Goal: Task Accomplishment & Management: Use online tool/utility

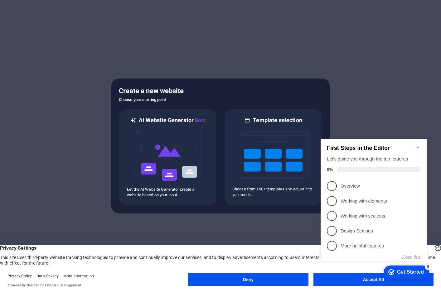
click at [409, 110] on div at bounding box center [220, 146] width 441 height 292
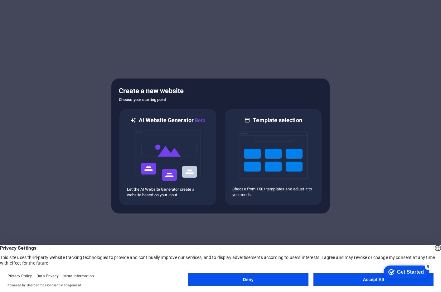
click div "checkmark Get Started 5 First Steps in the Editor Let's guide you through the t…"
click at [356, 278] on button "Accept All" at bounding box center [373, 279] width 120 height 12
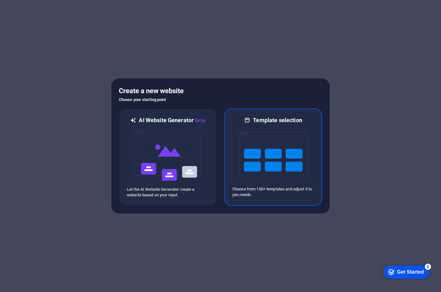
click at [276, 138] on img at bounding box center [273, 155] width 69 height 62
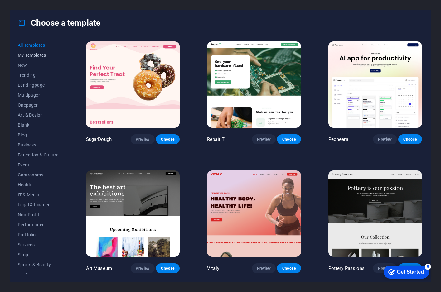
click at [31, 52] on button "My Templates" at bounding box center [38, 55] width 41 height 10
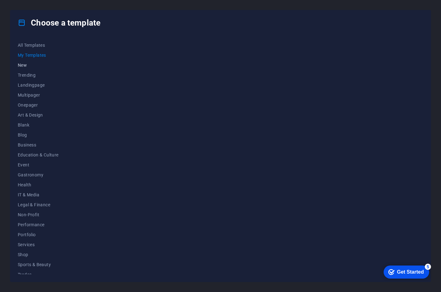
click at [25, 63] on span "New" at bounding box center [38, 65] width 41 height 5
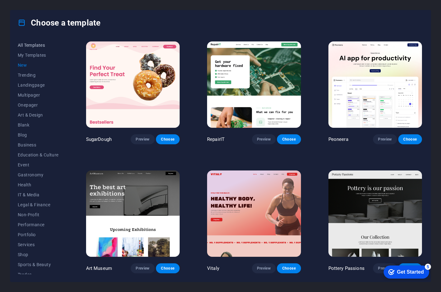
click at [35, 44] on span "All Templates" at bounding box center [38, 45] width 41 height 5
click at [36, 56] on span "My Templates" at bounding box center [38, 55] width 41 height 5
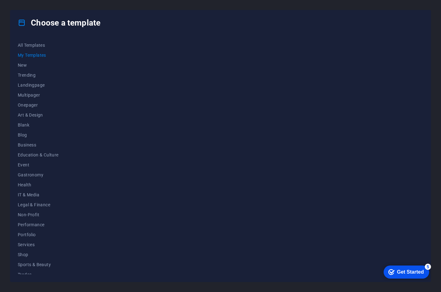
click at [399, 269] on div "Get Started" at bounding box center [410, 272] width 27 height 6
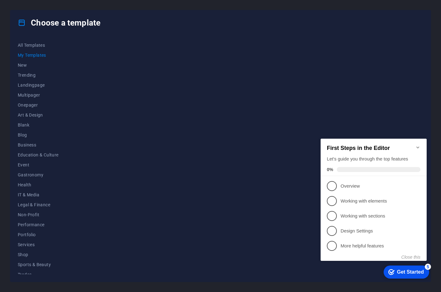
drag, startPoint x: 258, startPoint y: 188, endPoint x: 188, endPoint y: 162, distance: 74.4
click at [257, 187] on div at bounding box center [254, 157] width 338 height 234
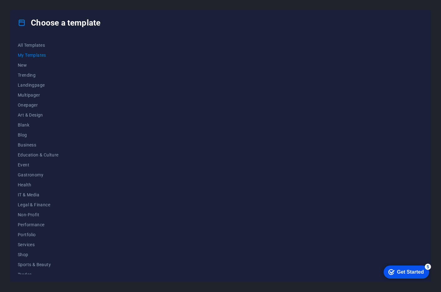
click at [33, 56] on span "My Templates" at bounding box center [38, 55] width 41 height 5
click at [25, 66] on span "New" at bounding box center [38, 65] width 41 height 5
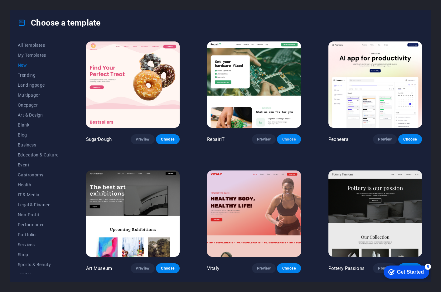
click at [290, 139] on span "Choose" at bounding box center [289, 139] width 14 height 5
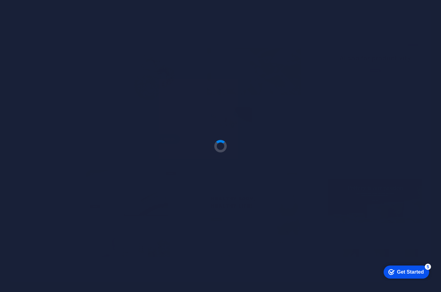
drag, startPoint x: 227, startPoint y: 136, endPoint x: 164, endPoint y: 128, distance: 63.8
click at [164, 128] on div at bounding box center [220, 146] width 441 height 292
drag, startPoint x: 164, startPoint y: 128, endPoint x: 152, endPoint y: 127, distance: 11.8
click at [152, 127] on div at bounding box center [220, 146] width 441 height 292
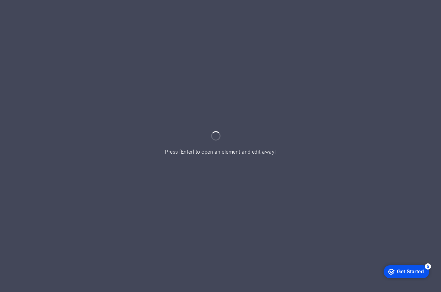
click at [321, 151] on div at bounding box center [220, 146] width 441 height 292
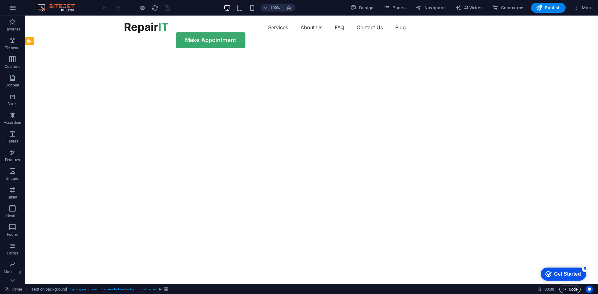
click at [440, 289] on span "Code" at bounding box center [570, 289] width 16 height 7
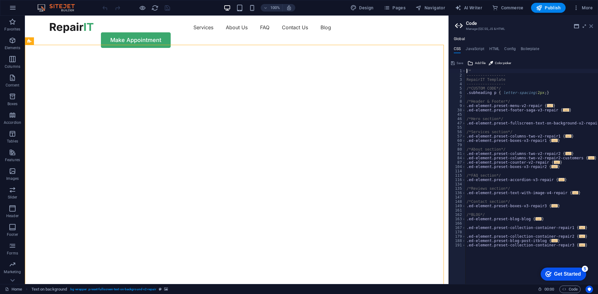
click at [440, 24] on icon at bounding box center [591, 26] width 4 height 5
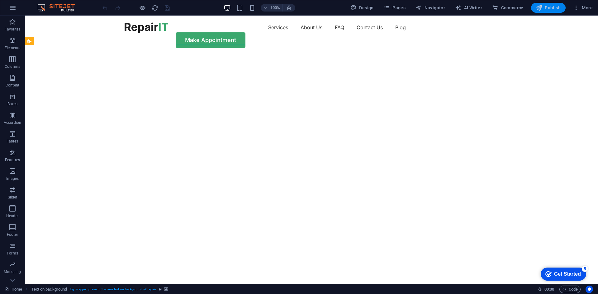
click at [440, 7] on span "Publish" at bounding box center [548, 8] width 25 height 6
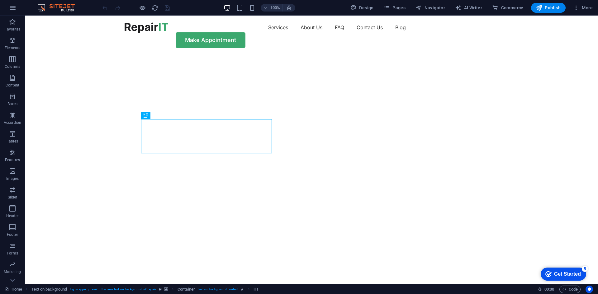
click at [61, 7] on img at bounding box center [59, 7] width 47 height 7
click at [578, 8] on icon "button" at bounding box center [576, 8] width 6 height 6
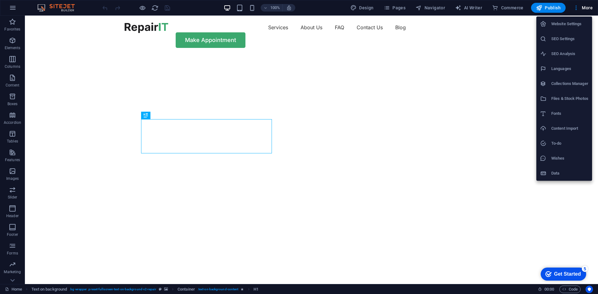
click at [502, 239] on div at bounding box center [299, 147] width 598 height 294
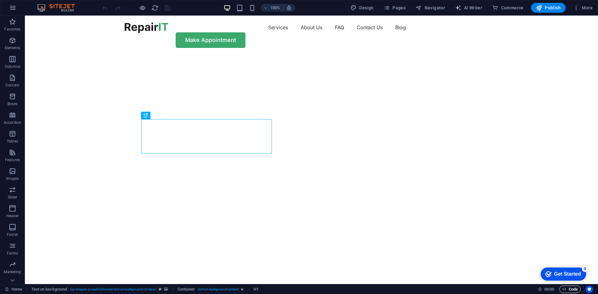
click at [568, 290] on span "Code" at bounding box center [570, 289] width 16 height 7
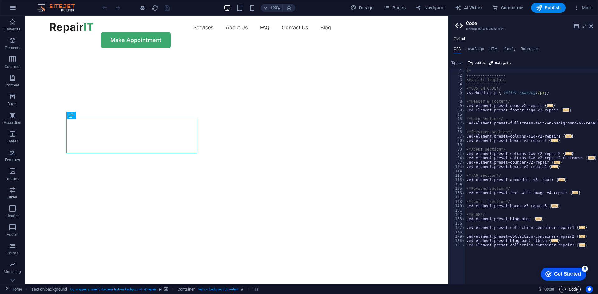
click at [568, 290] on span "Code" at bounding box center [570, 289] width 16 height 7
click at [322, 55] on img "1/2" at bounding box center [234, 55] width 419 height 0
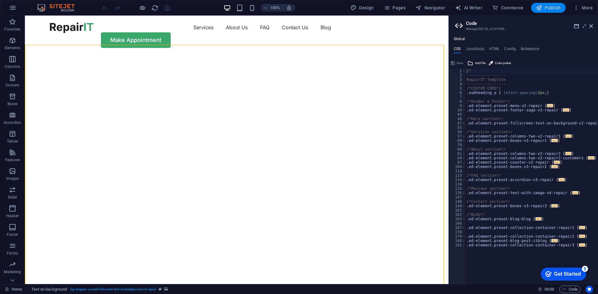
click at [549, 7] on span "Publish" at bounding box center [548, 8] width 25 height 6
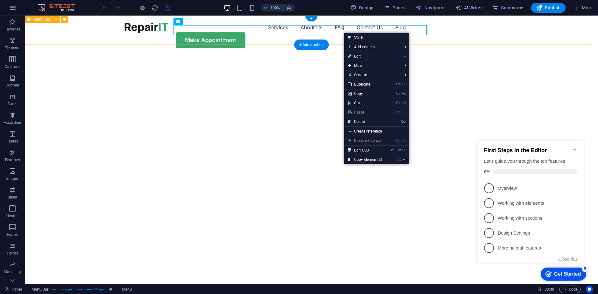
click at [286, 44] on div "Services About Us FAQ Contact Us Blog Make Appointment" at bounding box center [311, 35] width 573 height 39
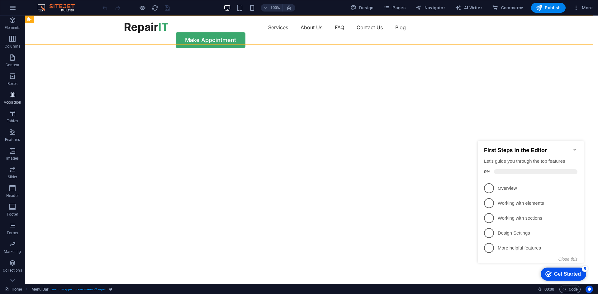
scroll to position [30, 0]
click at [588, 5] on span "More" at bounding box center [583, 8] width 20 height 6
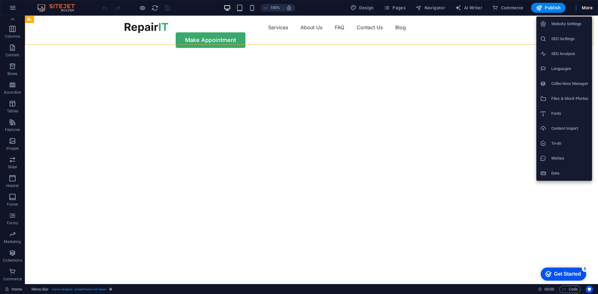
drag, startPoint x: 361, startPoint y: 7, endPoint x: 379, endPoint y: 7, distance: 17.4
click at [362, 7] on div at bounding box center [299, 147] width 598 height 294
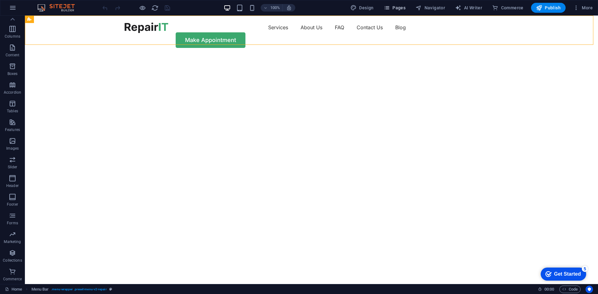
click at [393, 6] on span "Pages" at bounding box center [395, 8] width 22 height 6
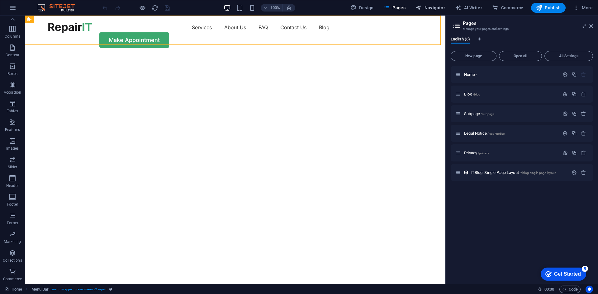
drag, startPoint x: 426, startPoint y: 6, endPoint x: 436, endPoint y: 5, distance: 9.7
click at [427, 6] on span "Navigator" at bounding box center [431, 8] width 30 height 6
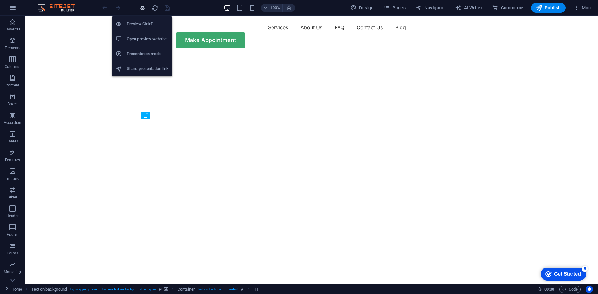
click at [144, 7] on icon "button" at bounding box center [142, 7] width 7 height 7
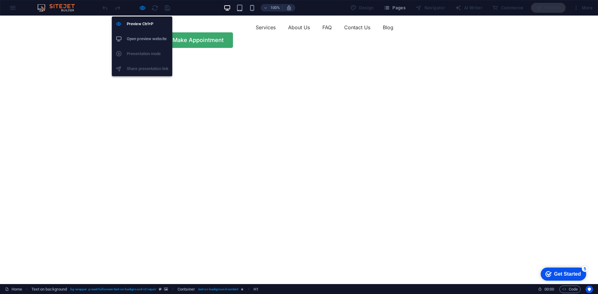
click at [150, 40] on h6 "Open preview website" at bounding box center [148, 38] width 42 height 7
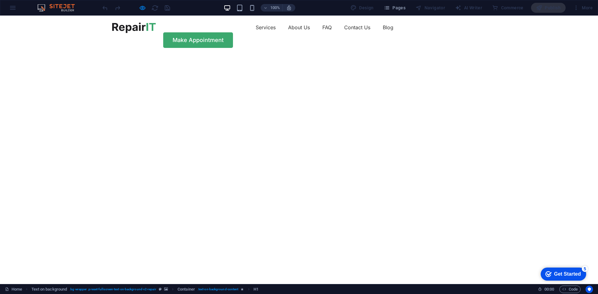
click at [168, 7] on div at bounding box center [136, 8] width 70 height 10
click at [404, 5] on span "Pages" at bounding box center [395, 8] width 22 height 6
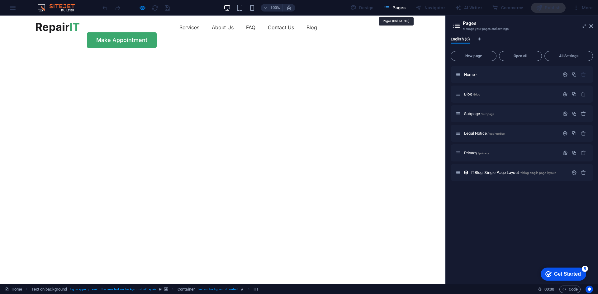
click at [402, 6] on span "Pages" at bounding box center [395, 8] width 22 height 6
click at [591, 25] on icon at bounding box center [591, 26] width 4 height 5
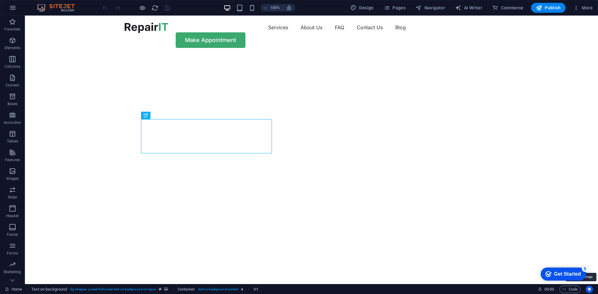
click at [592, 289] on button "Usercentrics" at bounding box center [589, 289] width 7 height 7
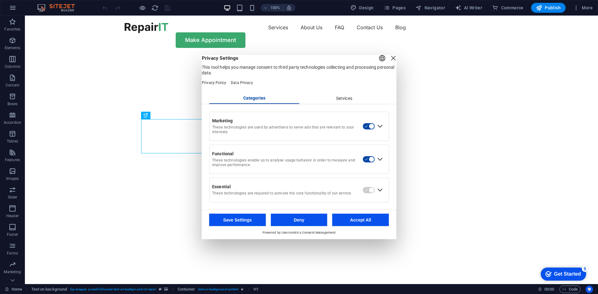
click at [593, 291] on button "Usercentrics" at bounding box center [589, 289] width 7 height 7
click at [389, 62] on div "Close Layer" at bounding box center [393, 58] width 9 height 9
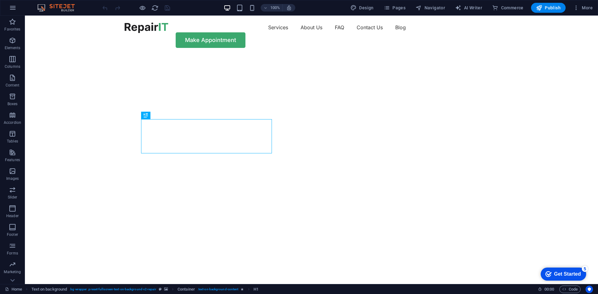
click at [162, 27] on div at bounding box center [147, 27] width 44 height 11
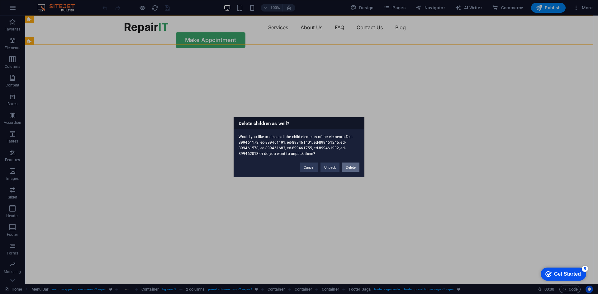
click at [352, 167] on button "Delete" at bounding box center [350, 167] width 17 height 9
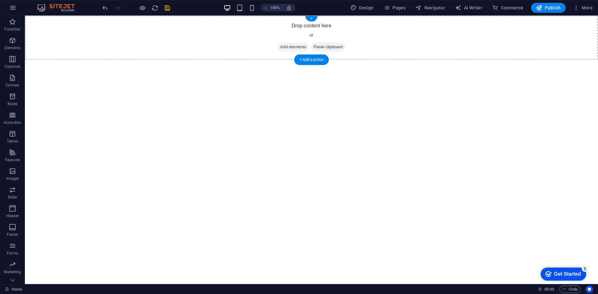
click at [290, 45] on span "Add elements" at bounding box center [293, 47] width 31 height 9
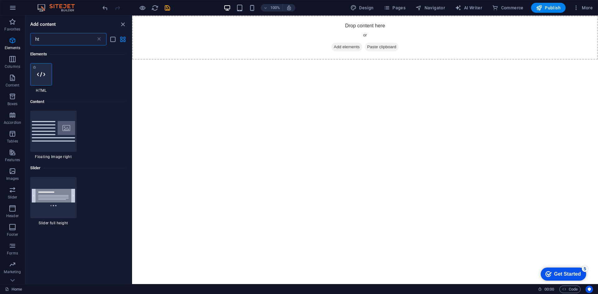
type input "ht"
click at [45, 76] on icon at bounding box center [41, 74] width 8 height 8
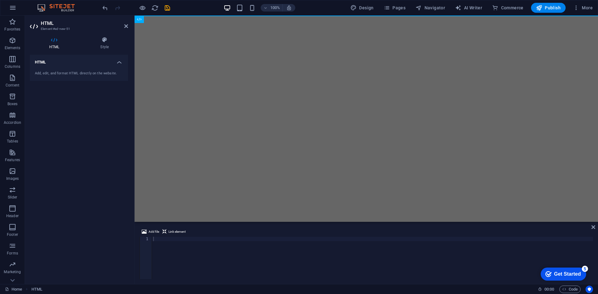
drag, startPoint x: 60, startPoint y: 72, endPoint x: 54, endPoint y: 72, distance: 6.9
click at [59, 72] on div "Add, edit, and format HTML directly on the website." at bounding box center [79, 73] width 88 height 5
drag, startPoint x: 51, startPoint y: 72, endPoint x: 47, endPoint y: 72, distance: 4.4
click at [47, 72] on div "Add, edit, and format HTML directly on the website." at bounding box center [79, 73] width 88 height 5
click at [43, 78] on div "Add, edit, and format HTML directly on the website." at bounding box center [79, 73] width 98 height 15
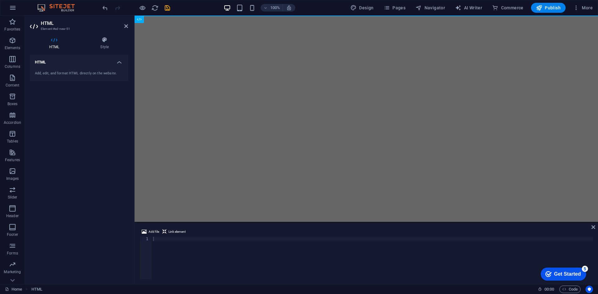
click at [196, 16] on html "Skip to main content" at bounding box center [367, 16] width 464 height 0
click at [164, 16] on html "Skip to main content" at bounding box center [367, 16] width 464 height 0
click at [227, 249] on div at bounding box center [372, 262] width 441 height 51
type textarea "s"
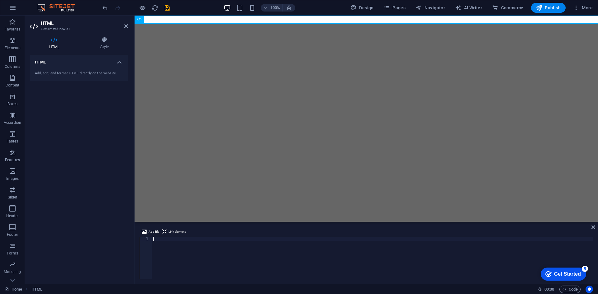
drag, startPoint x: 196, startPoint y: 261, endPoint x: 196, endPoint y: 258, distance: 3.8
click at [196, 258] on div at bounding box center [372, 262] width 441 height 51
paste textarea
click at [221, 261] on div "io . unobserve ( e . target ) ; } }) ; } , { threshold : 0.15 }) ; revealEls . …" at bounding box center [455, 260] width 599 height 50
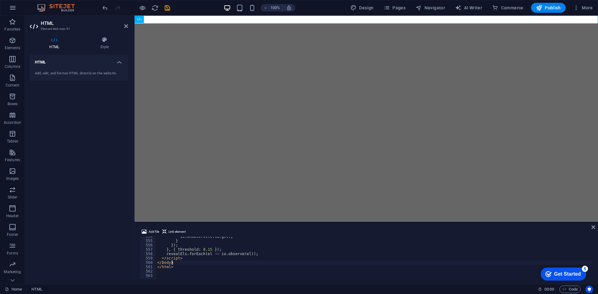
type textarea "</body>"
click at [55, 147] on div "HTML Add, edit, and format HTML directly on the website." at bounding box center [79, 167] width 98 height 225
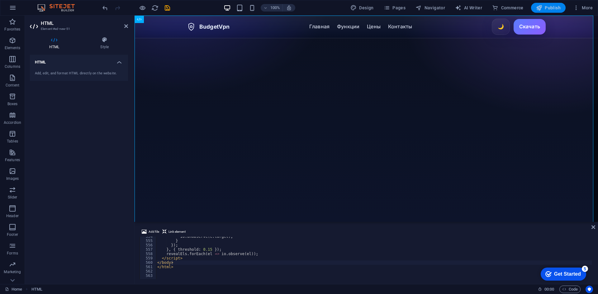
click at [546, 5] on span "Publish" at bounding box center [548, 8] width 25 height 6
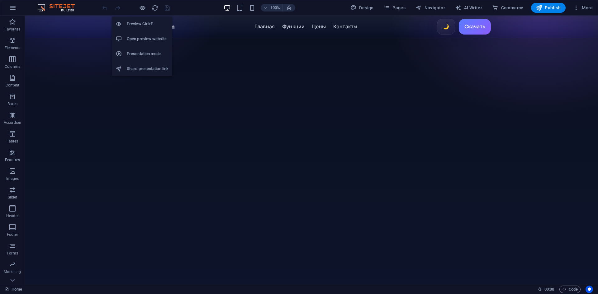
click at [138, 41] on h6 "Open preview website" at bounding box center [148, 38] width 42 height 7
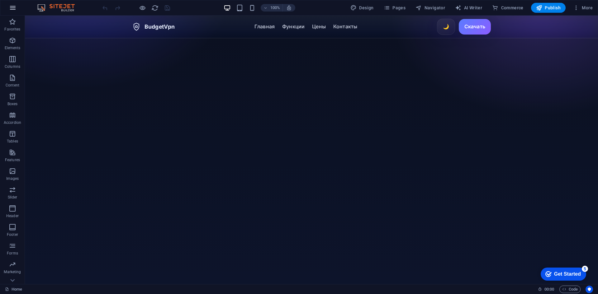
click at [11, 8] on icon "button" at bounding box center [12, 7] width 7 height 7
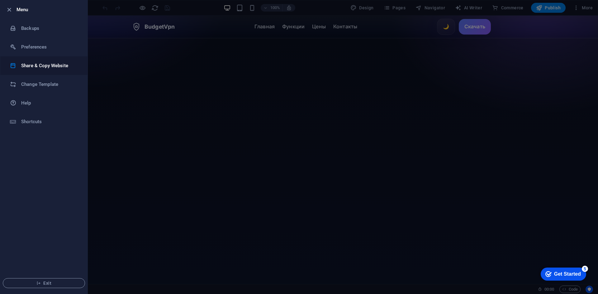
click at [43, 64] on h6 "Share & Copy Website" at bounding box center [50, 65] width 58 height 7
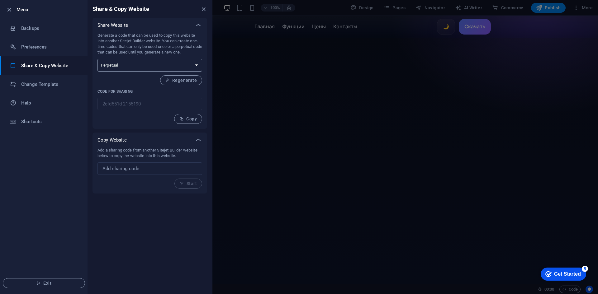
click at [123, 61] on select "One-time Perpetual" at bounding box center [150, 65] width 105 height 13
select select "onetime"
click at [98, 59] on select "One-time Perpetual" at bounding box center [150, 65] width 105 height 13
click at [116, 66] on select "One-time Perpetual" at bounding box center [150, 65] width 105 height 13
select select "perpetual"
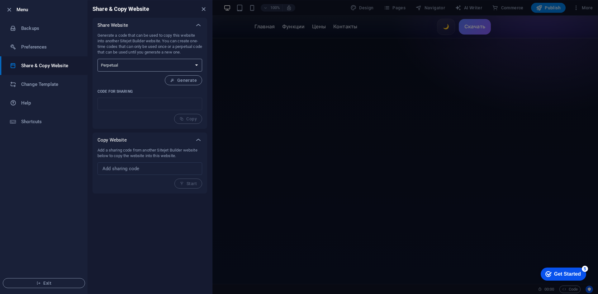
click at [98, 59] on select "One-time Perpetual" at bounding box center [150, 65] width 105 height 13
type input "2efd551d-2155190"
click at [128, 169] on input "text" at bounding box center [150, 169] width 105 height 12
click at [52, 50] on h6 "Preferences" at bounding box center [50, 46] width 58 height 7
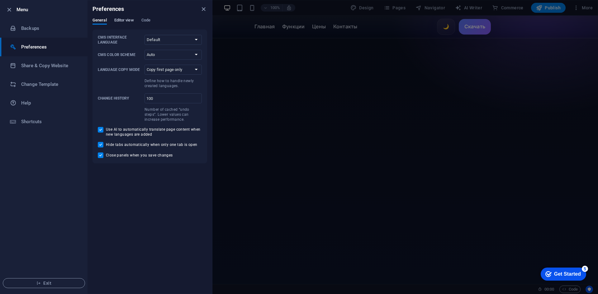
click at [122, 21] on span "Editor view" at bounding box center [124, 21] width 20 height 9
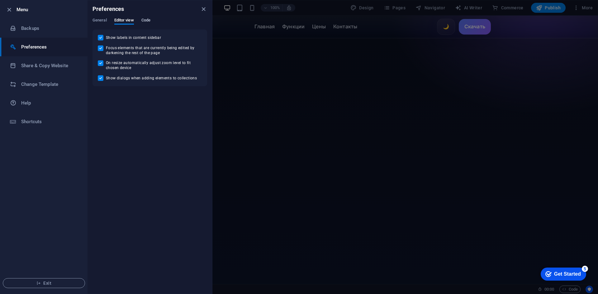
click at [150, 20] on span "Code" at bounding box center [145, 21] width 9 height 9
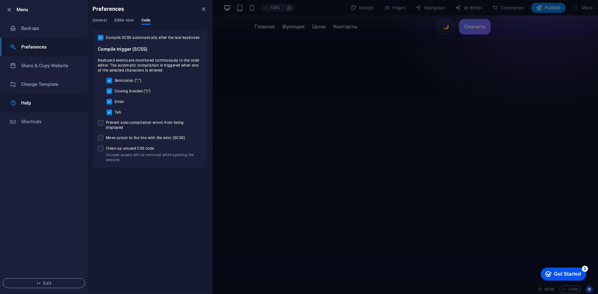
click at [34, 105] on h6 "Help" at bounding box center [50, 102] width 58 height 7
click at [34, 29] on h6 "Backups" at bounding box center [50, 28] width 58 height 7
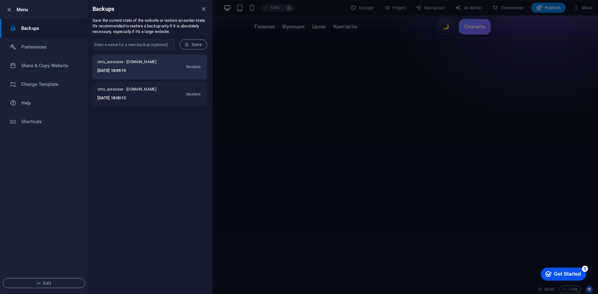
drag, startPoint x: 153, startPoint y: 62, endPoint x: 125, endPoint y: 61, distance: 28.0
click at [125, 61] on span "cms_autosave - budgetbot.info" at bounding box center [131, 63] width 67 height 7
click at [34, 50] on h6 "Preferences" at bounding box center [50, 46] width 58 height 7
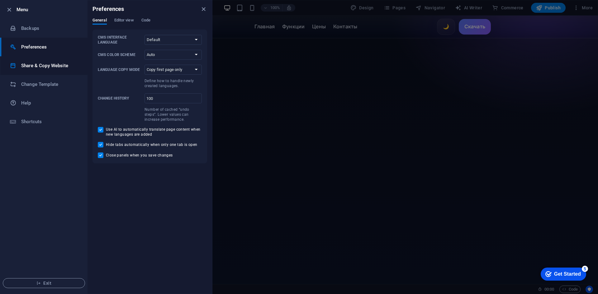
click at [53, 61] on li "Share & Copy Website" at bounding box center [43, 65] width 87 height 19
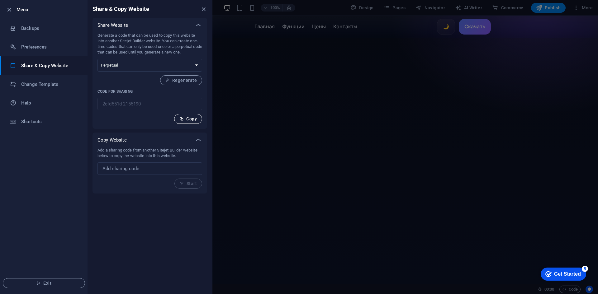
click at [184, 120] on span "Copy" at bounding box center [187, 119] width 17 height 5
click at [136, 170] on input "text" at bounding box center [150, 169] width 105 height 12
click at [45, 86] on h6 "Change Template" at bounding box center [50, 84] width 58 height 7
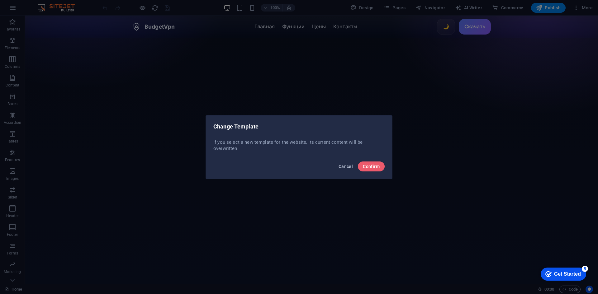
click at [345, 164] on span "Cancel" at bounding box center [346, 166] width 14 height 5
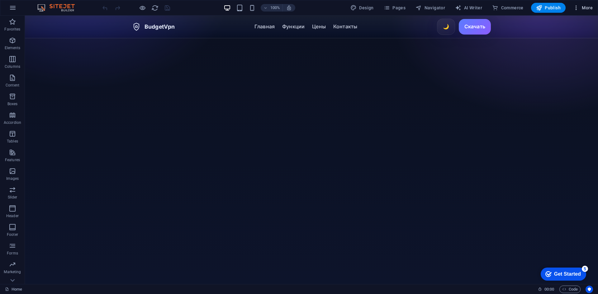
click at [580, 8] on span "More" at bounding box center [583, 8] width 20 height 6
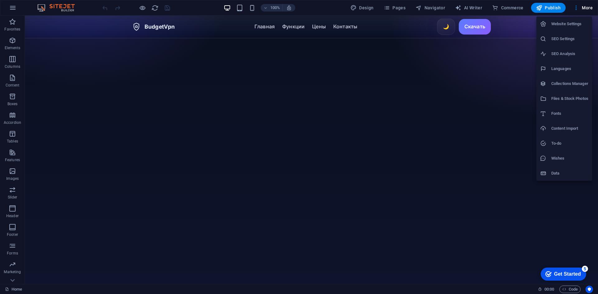
click at [565, 27] on h6 "Website Settings" at bounding box center [569, 23] width 37 height 7
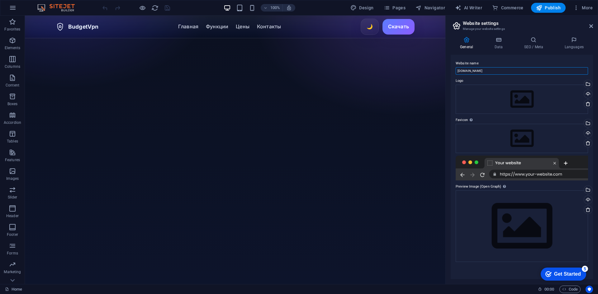
click at [475, 72] on input "[DOMAIN_NAME]" at bounding box center [522, 70] width 132 height 7
click at [526, 174] on div at bounding box center [522, 168] width 132 height 25
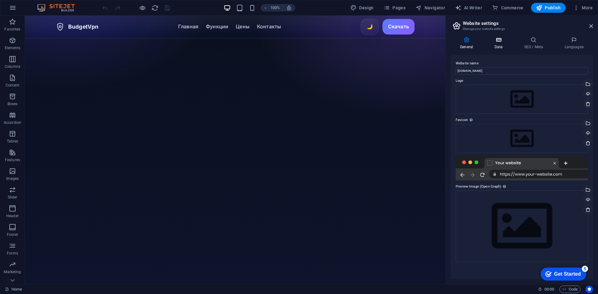
click at [498, 39] on icon at bounding box center [498, 40] width 27 height 6
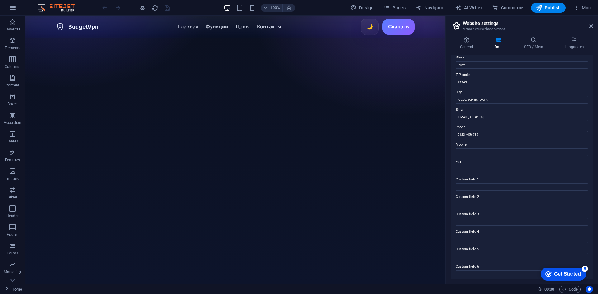
scroll to position [75, 0]
click at [528, 43] on icon at bounding box center [534, 40] width 38 height 6
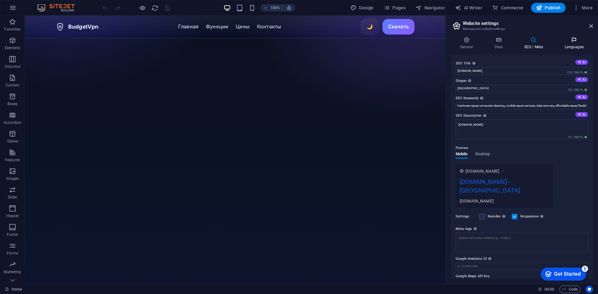
click at [574, 47] on h4 "Languages" at bounding box center [574, 43] width 38 height 13
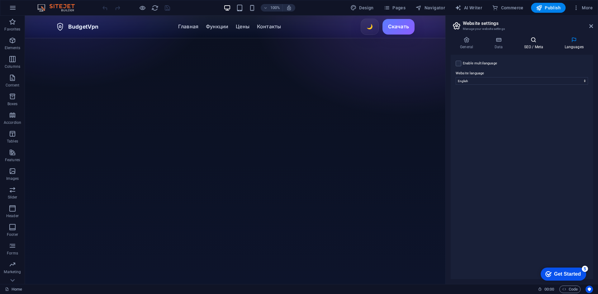
click at [541, 44] on h4 "SEO / Meta" at bounding box center [535, 43] width 41 height 13
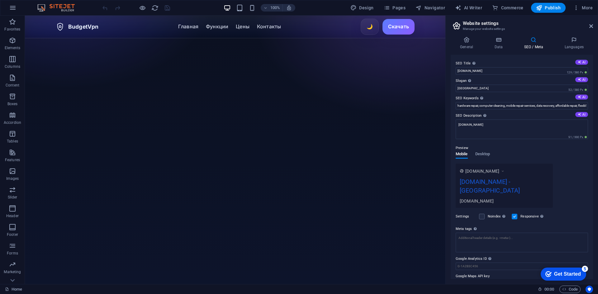
click at [480, 26] on h3 "Manage your website settings" at bounding box center [522, 29] width 118 height 6
drag, startPoint x: 451, startPoint y: 23, endPoint x: 460, endPoint y: 23, distance: 8.7
click at [452, 23] on aside "Website settings Manage your website settings General Data SEO / Meta Languages…" at bounding box center [522, 150] width 153 height 269
click at [14, 7] on icon "button" at bounding box center [12, 7] width 7 height 7
